Goal: Information Seeking & Learning: Understand process/instructions

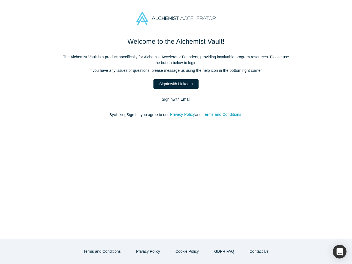
click at [176, 132] on div "Welcome to the Alchemist Vault! The Alchemist Vault is a product specifically f…" at bounding box center [176, 138] width 352 height 202
click at [183, 115] on button "Privacy Policy" at bounding box center [182, 114] width 25 height 6
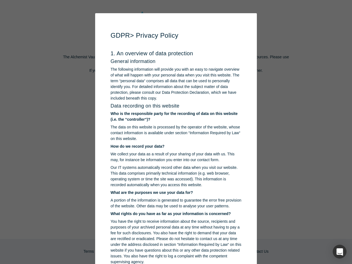
click at [223, 115] on strong "Who is the responsible party for the recording of data on this website (i.e. th…" at bounding box center [174, 116] width 127 height 10
click at [150, 251] on p "You have the right to receive information about the source, recipients and purp…" at bounding box center [176, 242] width 131 height 46
click at [186, 251] on p "You have the right to receive information about the source, recipients and purp…" at bounding box center [176, 242] width 131 height 46
